Goal: Check status: Check status

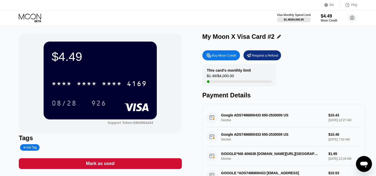
click at [31, 15] on icon at bounding box center [30, 17] width 22 height 6
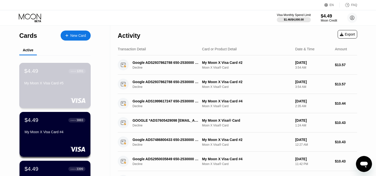
click at [53, 74] on div "$4.49 ● ● ● ● 1201" at bounding box center [54, 71] width 61 height 7
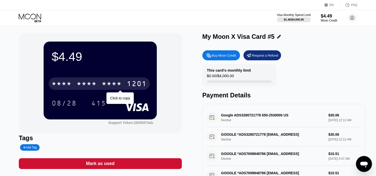
click at [98, 84] on div "* * * * * * * * * * * * 1201" at bounding box center [99, 83] width 101 height 13
